Goal: Information Seeking & Learning: Learn about a topic

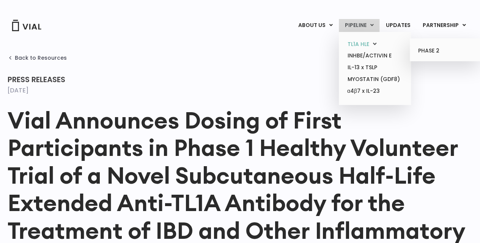
click at [366, 45] on link "TL1A HLE" at bounding box center [375, 44] width 66 height 12
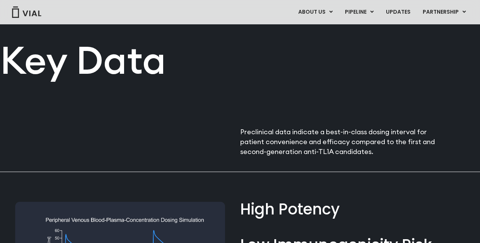
scroll to position [380, 0]
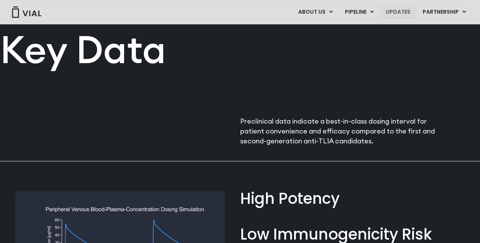
click at [400, 11] on link "UPDATES" at bounding box center [398, 12] width 36 height 13
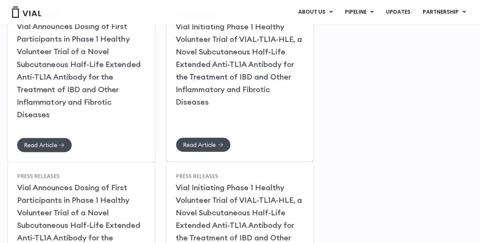
scroll to position [152, 0]
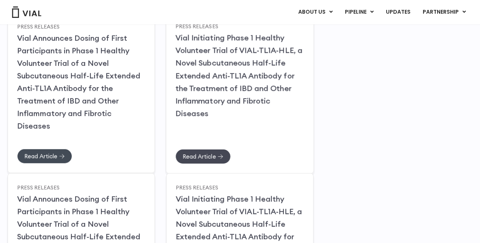
click at [199, 153] on span "Read Article" at bounding box center [199, 156] width 33 height 6
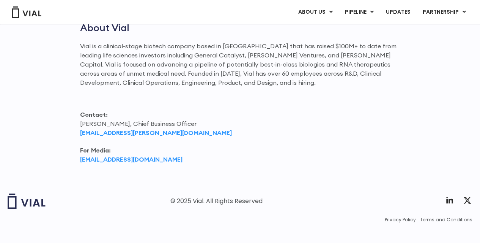
scroll to position [1222, 0]
